Goal: Find specific page/section: Find specific page/section

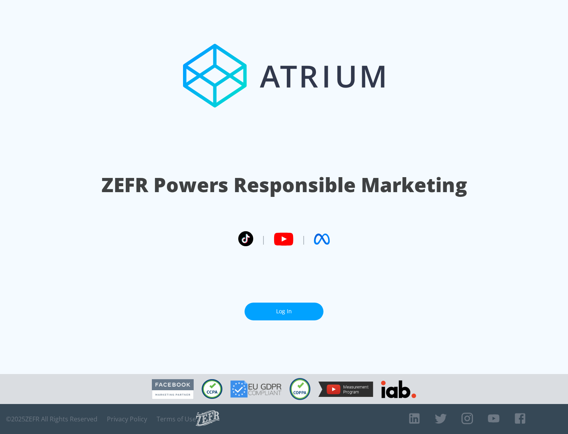
click at [284, 311] on link "Log In" at bounding box center [283, 311] width 79 height 18
